Goal: Task Accomplishment & Management: Manage account settings

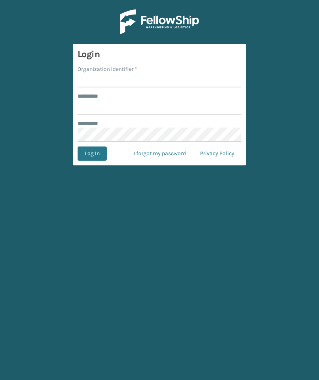
click at [94, 85] on input "Organization Identifier *" at bounding box center [160, 80] width 164 height 14
type input "M"
type input "TFM"
click at [205, 101] on input "******** *" at bounding box center [160, 107] width 164 height 14
type input "***"
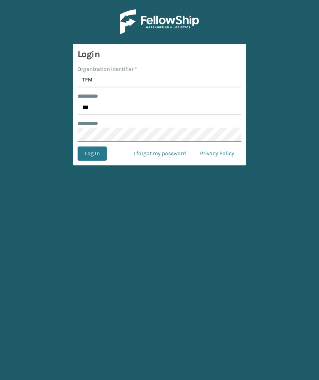
click at [92, 153] on button "Log In" at bounding box center [92, 153] width 29 height 14
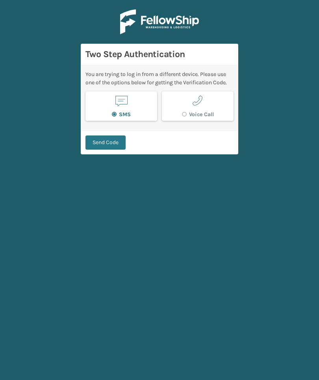
click at [120, 137] on button "Send Code" at bounding box center [105, 142] width 40 height 14
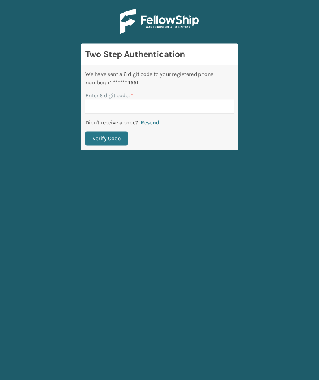
scroll to position [4, 0]
click at [204, 92] on div "Enter 6 digit code: *" at bounding box center [159, 95] width 148 height 8
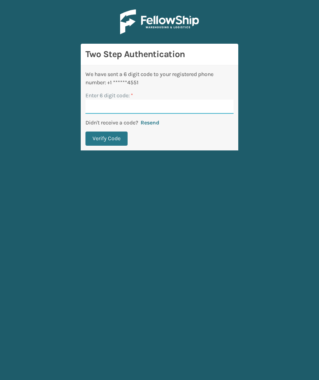
click at [213, 105] on input "Enter 6 digit code: *" at bounding box center [159, 107] width 148 height 14
type input "916788"
click at [106, 134] on button "Verify Code" at bounding box center [106, 138] width 42 height 14
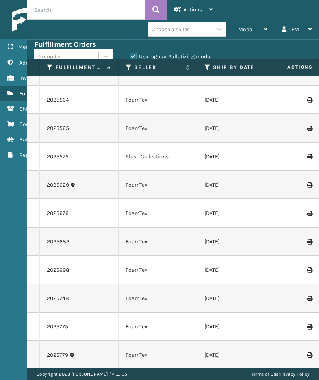
scroll to position [2542, 0]
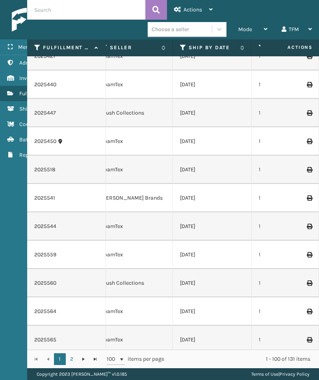
click at [221, 210] on td "[DATE]" at bounding box center [212, 198] width 79 height 28
click at [183, 42] on th "Ship By Date" at bounding box center [212, 47] width 79 height 17
click at [183, 44] on icon at bounding box center [183, 47] width 6 height 7
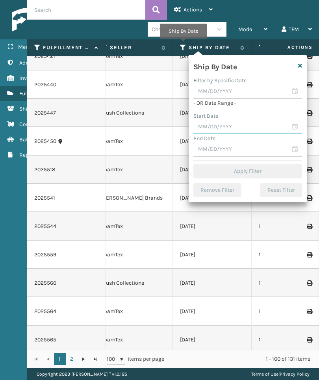
click at [255, 126] on input "text" at bounding box center [247, 127] width 109 height 14
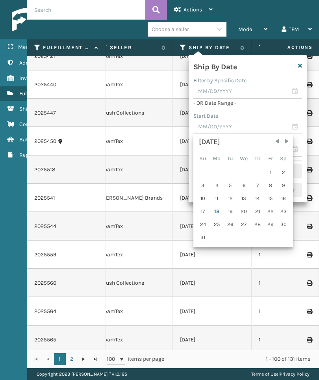
click at [286, 196] on div "16" at bounding box center [283, 198] width 12 height 12
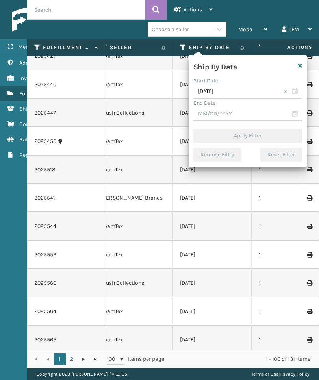
type input "[DATE]"
click at [267, 113] on input "text" at bounding box center [247, 114] width 109 height 14
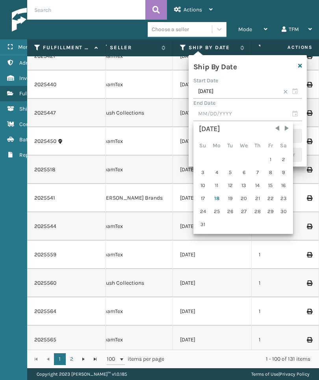
click at [203, 195] on div "17" at bounding box center [203, 198] width 12 height 12
type input "[DATE]"
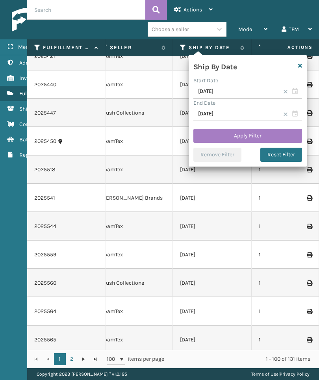
click at [268, 135] on button "Apply Filter" at bounding box center [247, 136] width 109 height 14
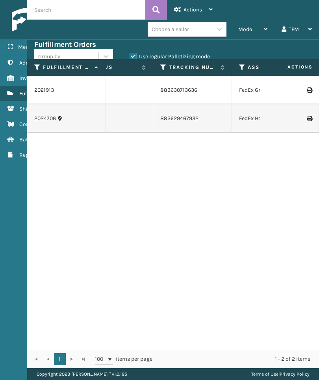
click at [194, 55] on label "Use regular Palletizing mode" at bounding box center [169, 56] width 80 height 7
click at [130, 55] on input "Use regular Palletizing mode" at bounding box center [129, 54] width 0 height 5
checkbox input "false"
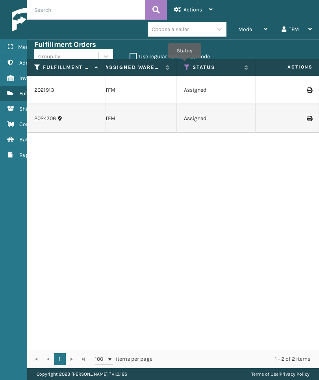
click at [185, 64] on icon at bounding box center [187, 67] width 6 height 7
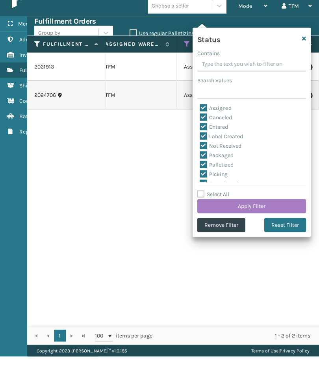
click at [222, 214] on label "Select All" at bounding box center [213, 217] width 32 height 7
click at [222, 213] on input "Select All" at bounding box center [256, 213] width 118 height 1
checkbox input "true"
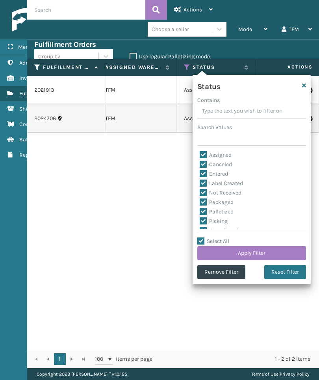
click at [223, 237] on input "Select All" at bounding box center [256, 236] width 118 height 1
checkbox input "false"
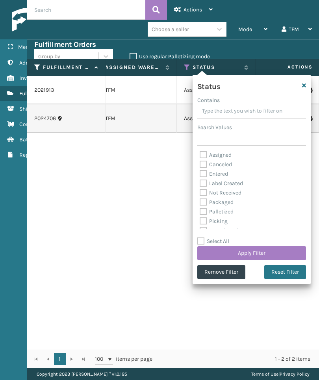
checkbox input "false"
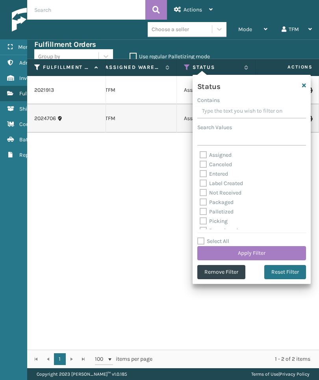
checkbox input "false"
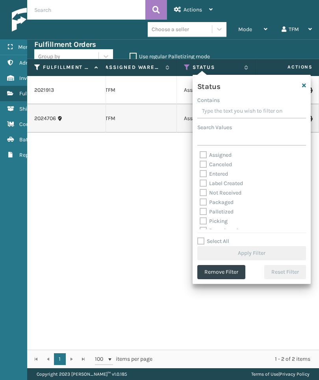
click at [232, 181] on label "Label Created" at bounding box center [220, 183] width 43 height 7
click at [200, 181] on input "Label Created" at bounding box center [199, 181] width 0 height 5
checkbox input "true"
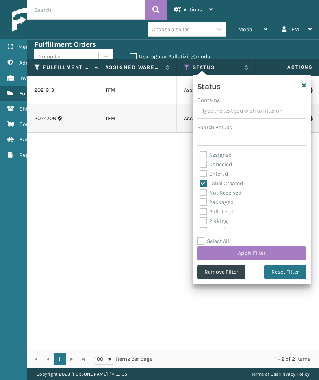
click at [272, 257] on button "Apply Filter" at bounding box center [251, 253] width 109 height 14
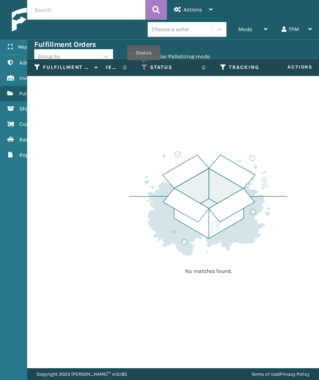
click at [144, 66] on icon at bounding box center [144, 67] width 6 height 7
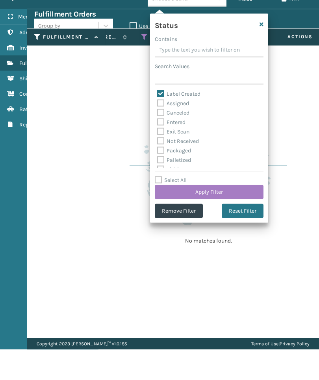
click at [181, 207] on label "Select All" at bounding box center [171, 210] width 32 height 7
click at [181, 206] on input "Select All" at bounding box center [214, 206] width 118 height 1
checkbox input "true"
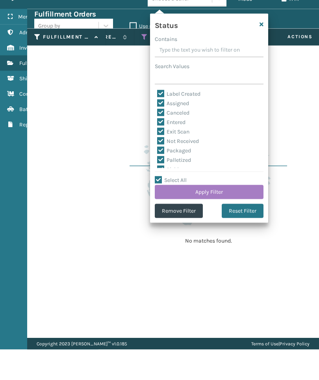
checkbox input "true"
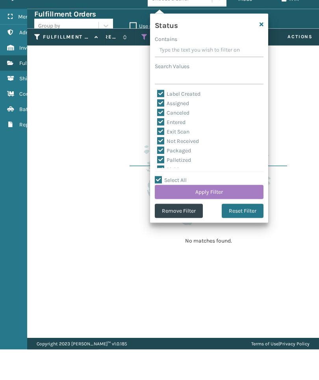
checkbox input "true"
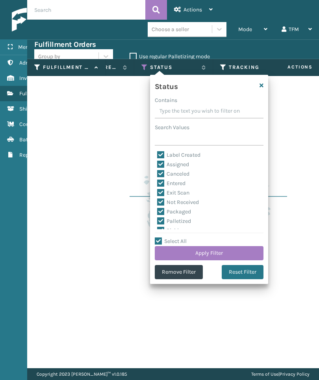
click at [218, 248] on button "Apply Filter" at bounding box center [209, 253] width 109 height 14
